Goal: Navigation & Orientation: Find specific page/section

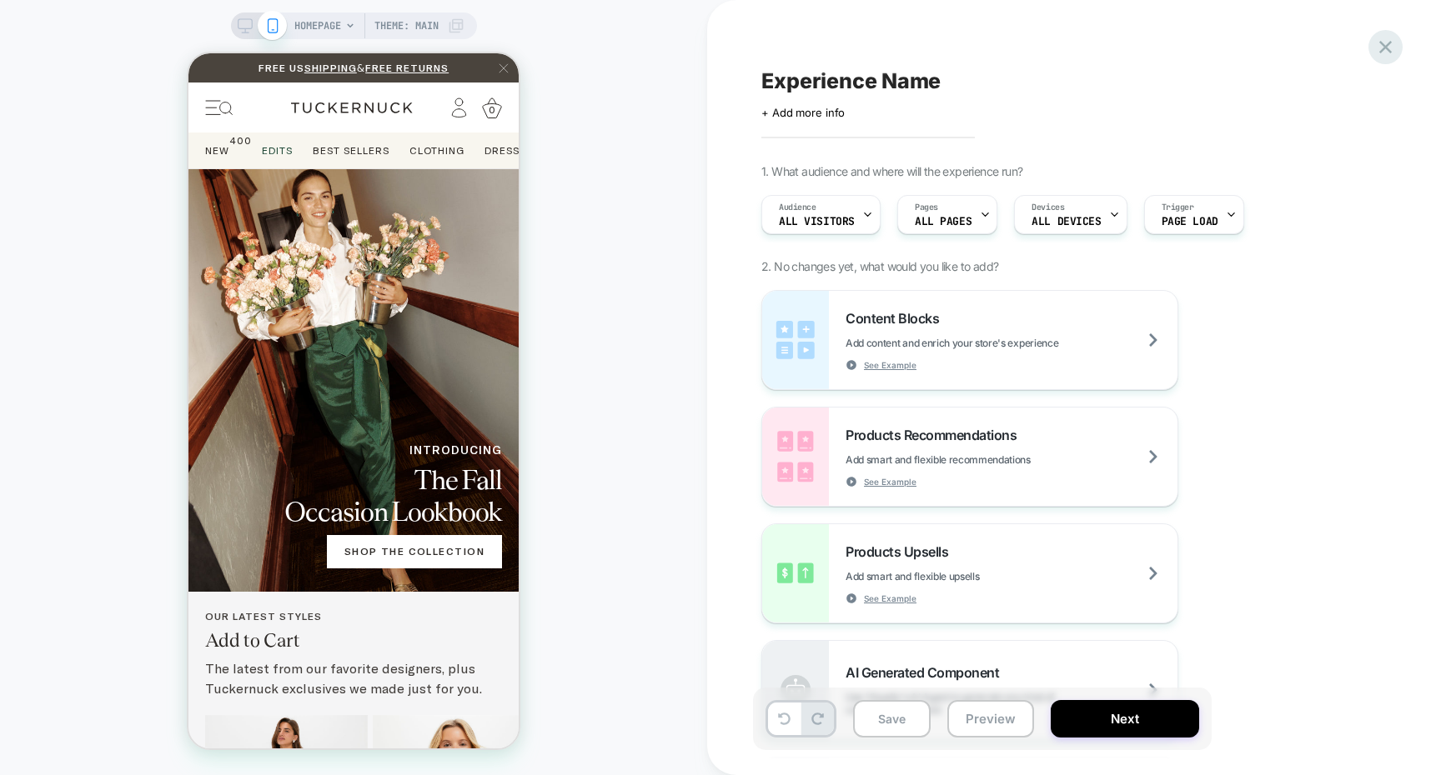
click at [1381, 49] on icon at bounding box center [1385, 47] width 13 height 13
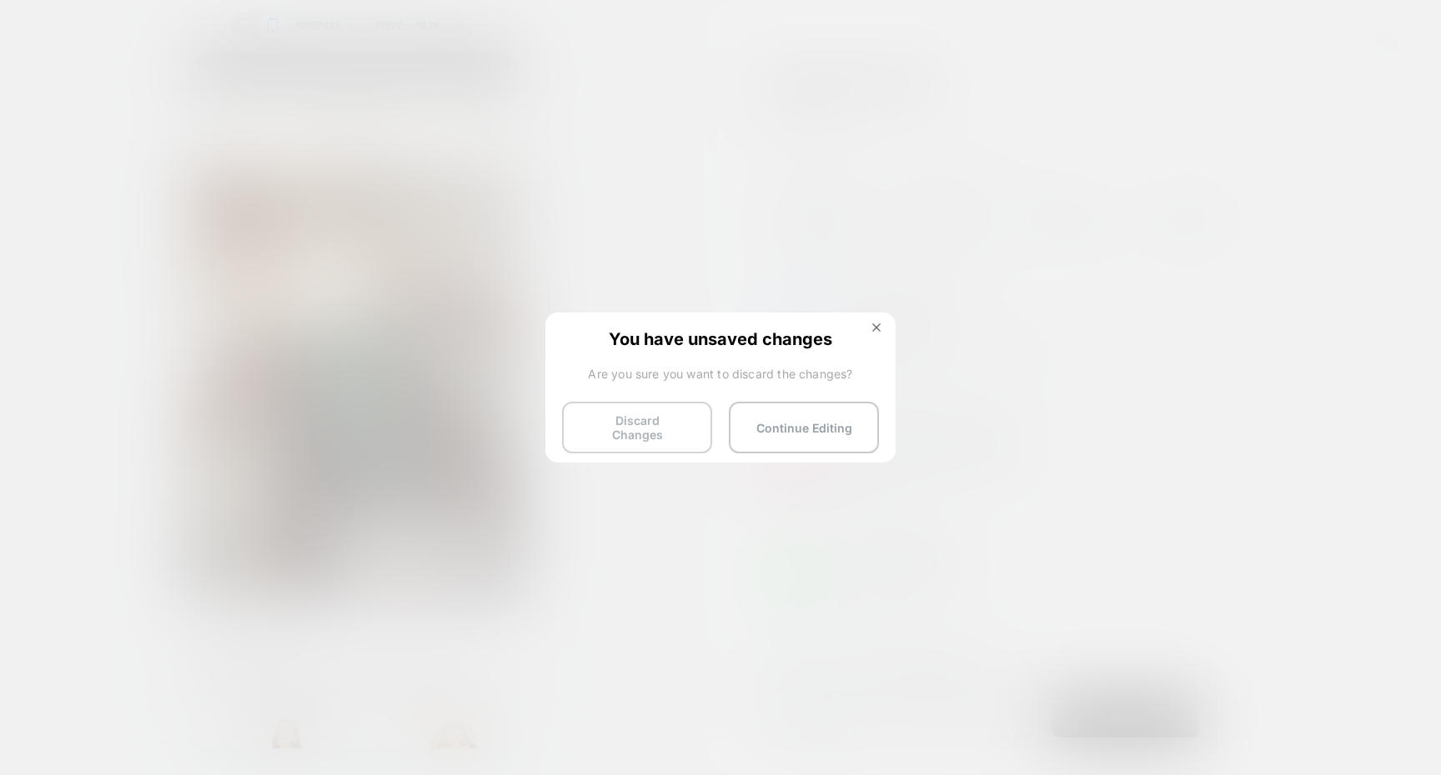
click at [615, 417] on button "Discard Changes" at bounding box center [637, 428] width 150 height 52
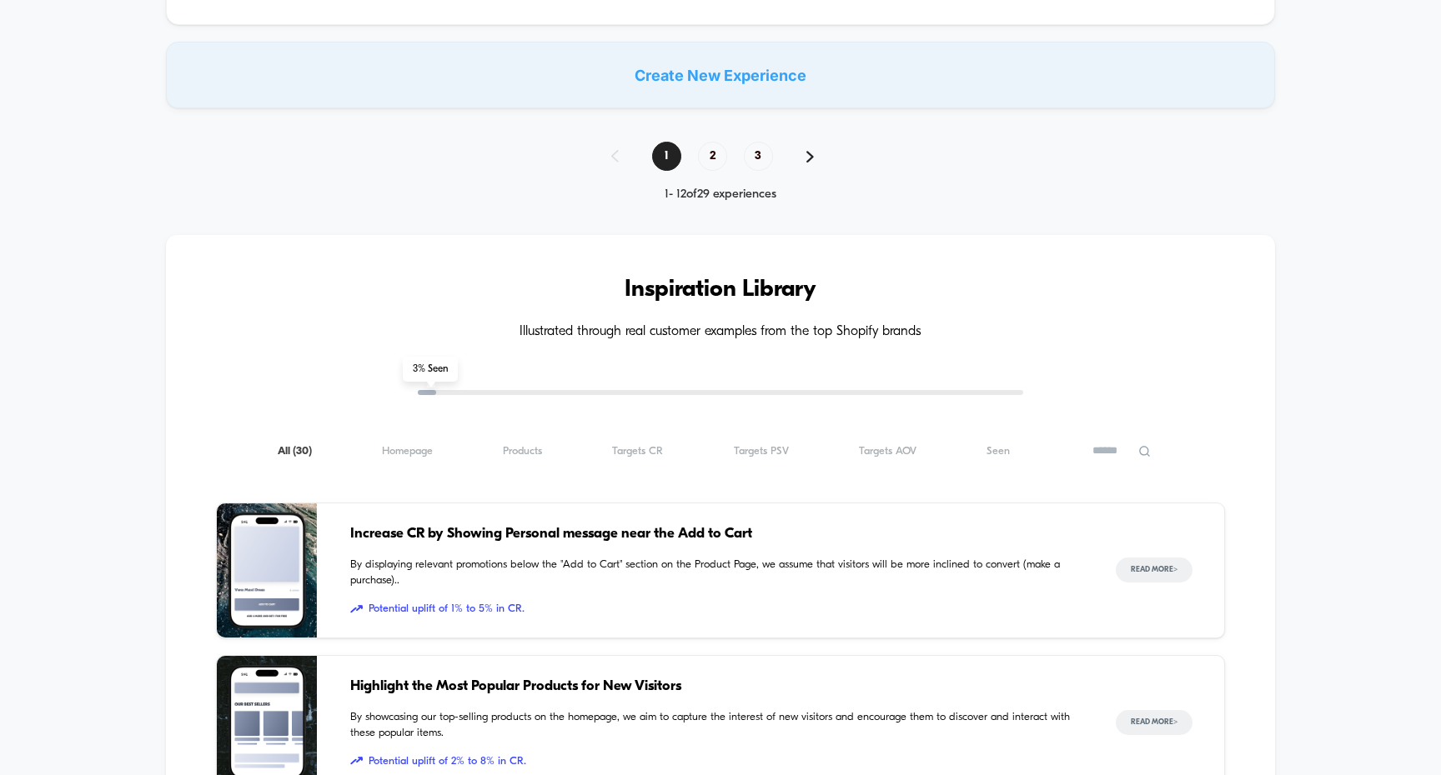
scroll to position [1141, 0]
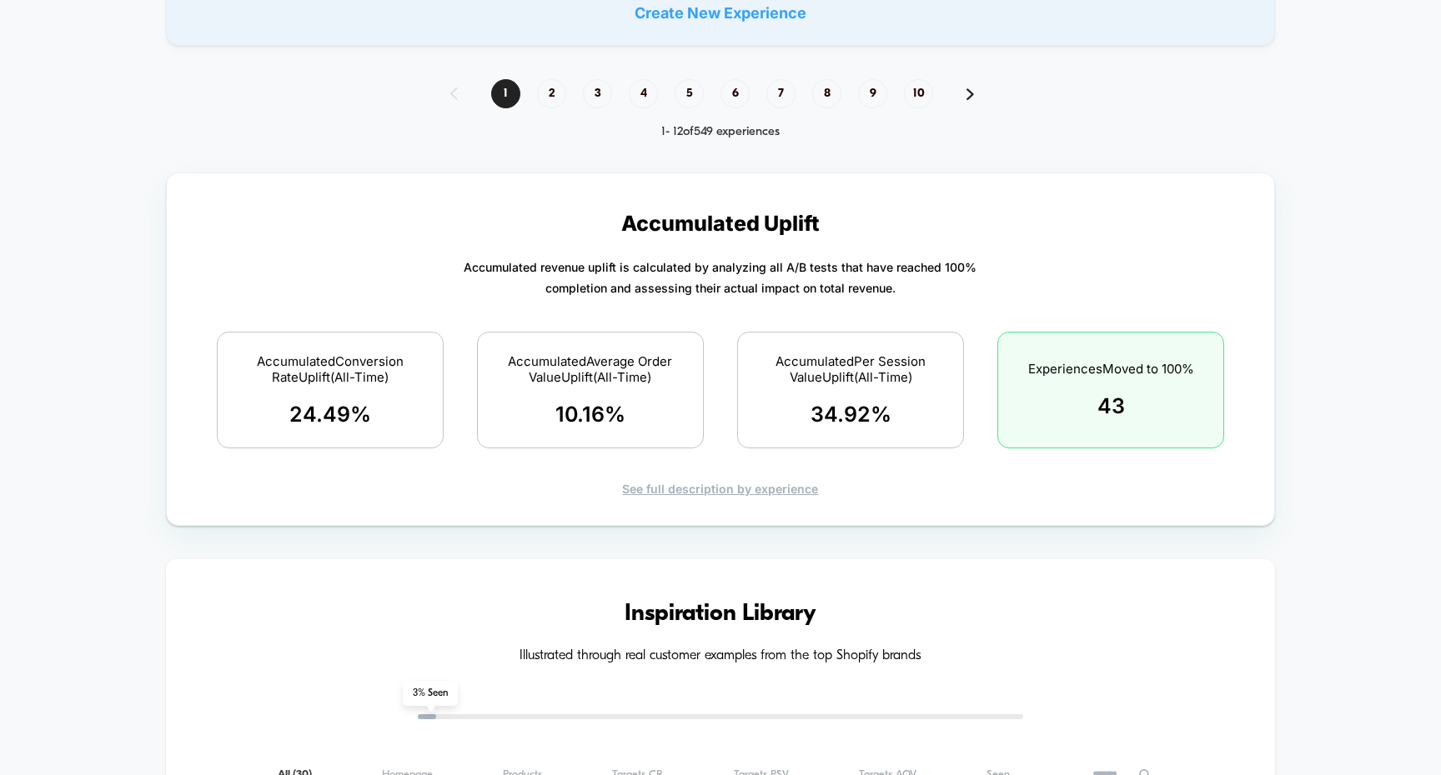
scroll to position [1574, 0]
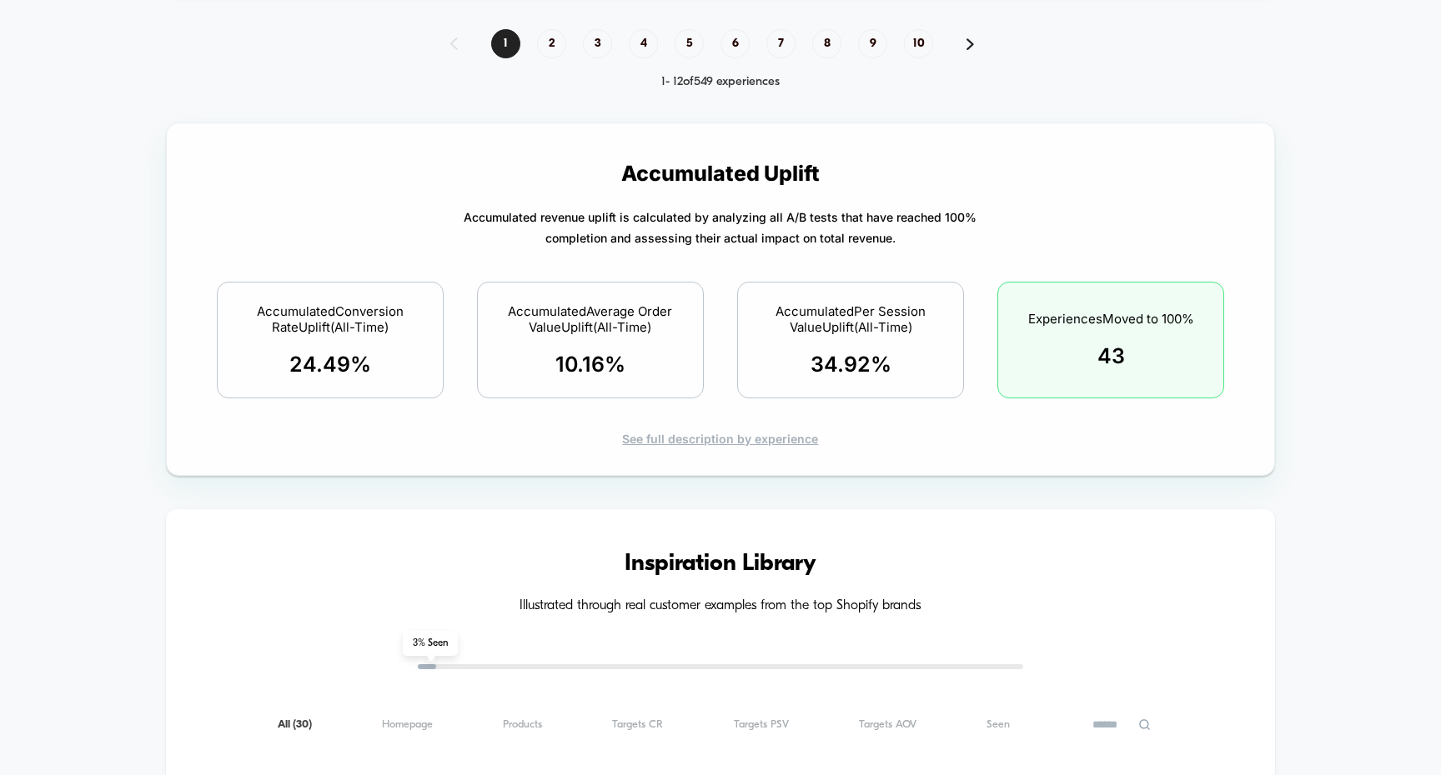
click at [796, 432] on div "See full description by experience" at bounding box center [721, 439] width 1050 height 14
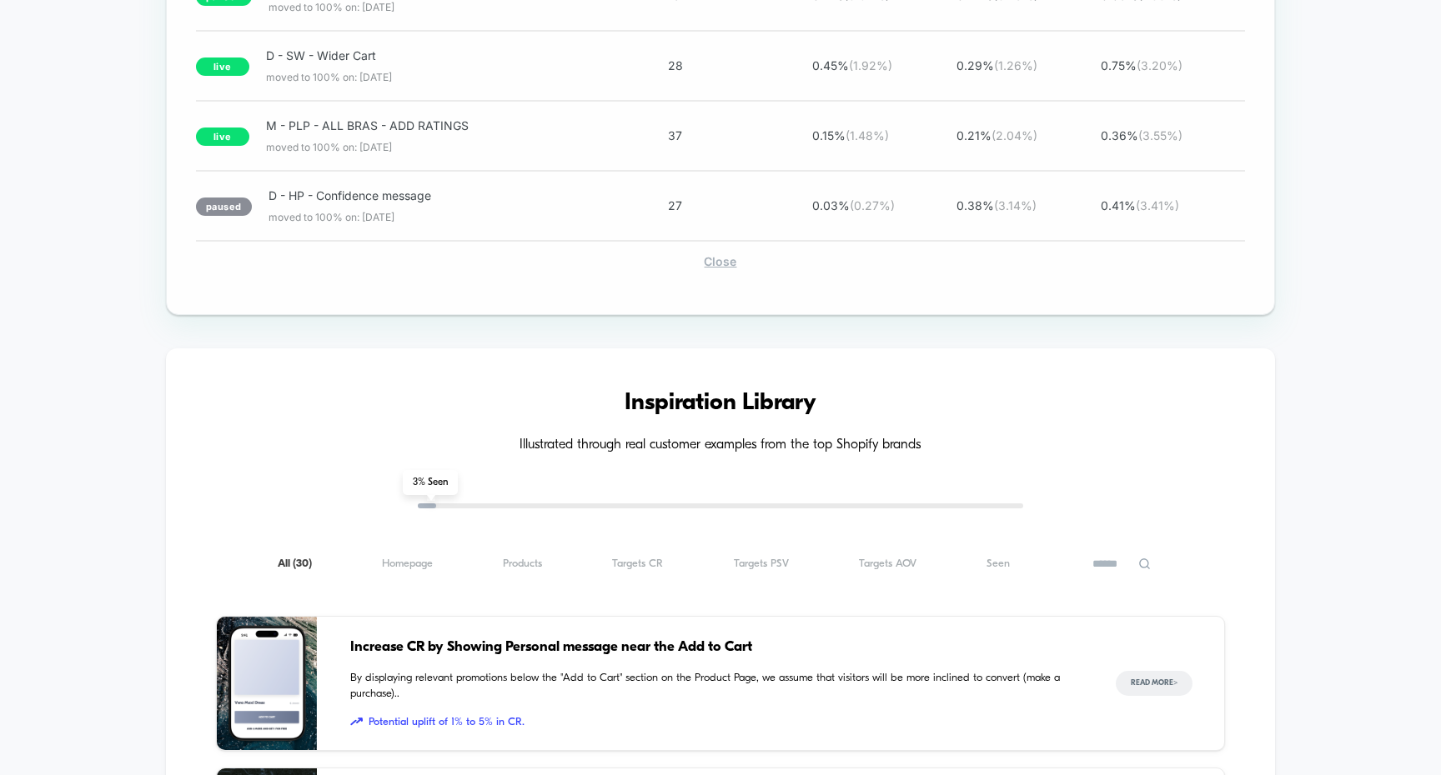
scroll to position [4841, 0]
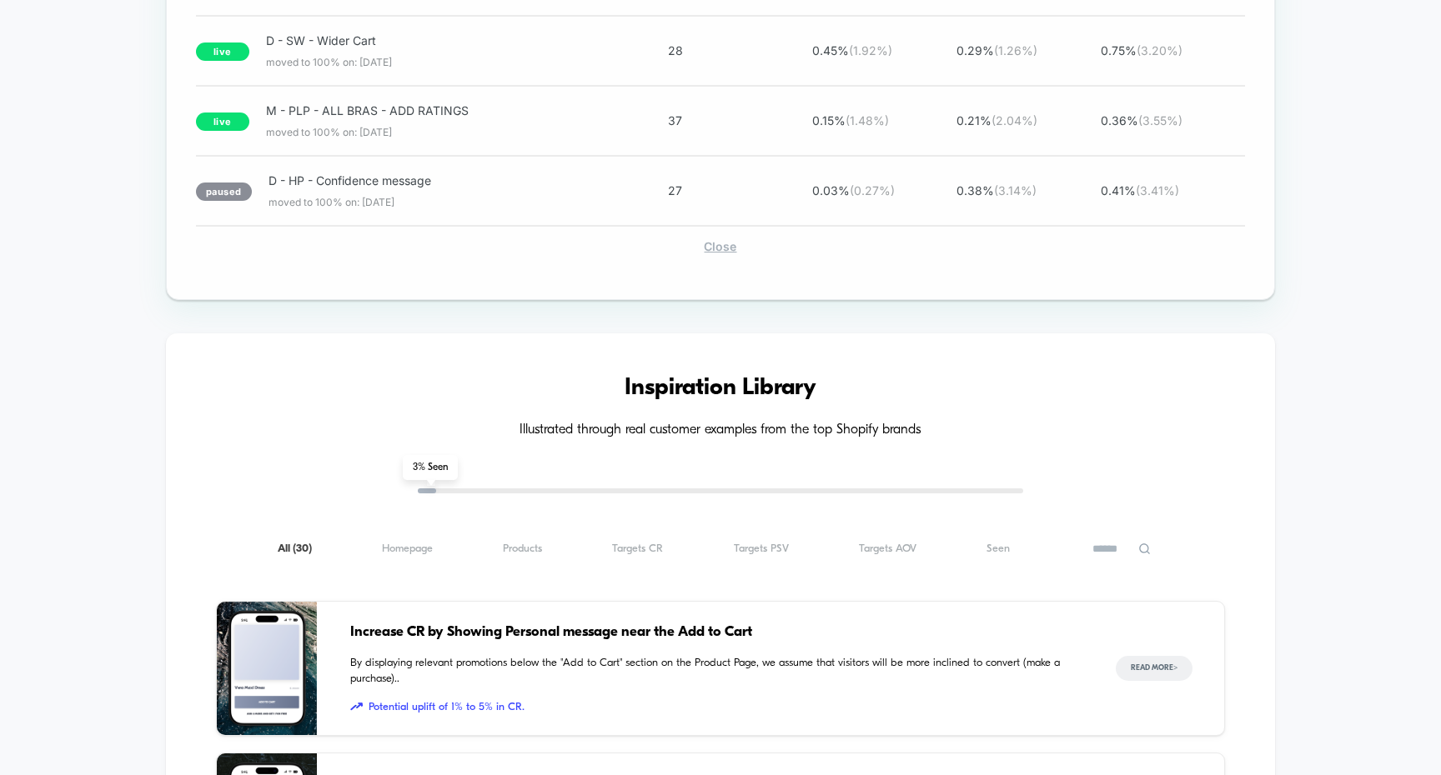
click at [717, 242] on div "Close" at bounding box center [721, 246] width 1050 height 14
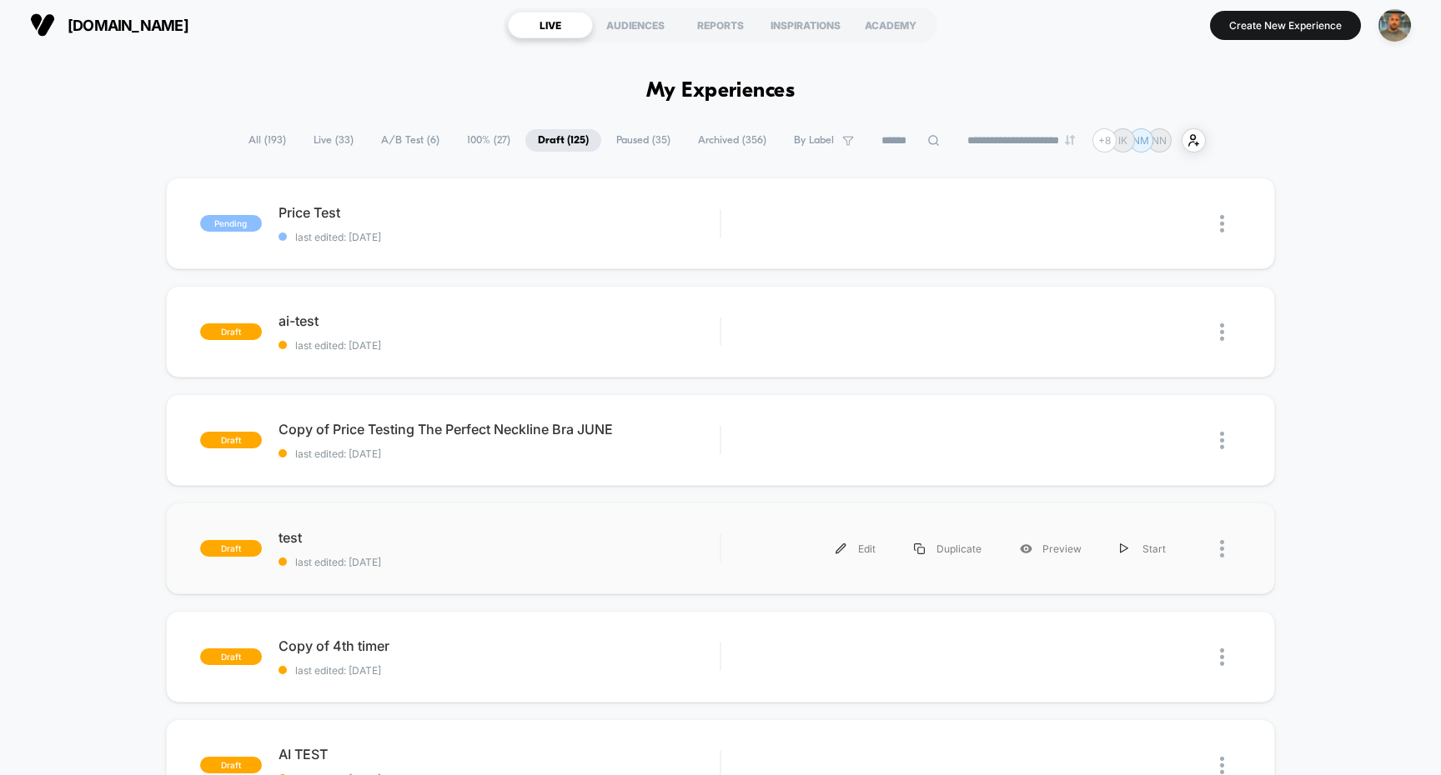
scroll to position [0, 0]
